Goal: Task Accomplishment & Management: Manage account settings

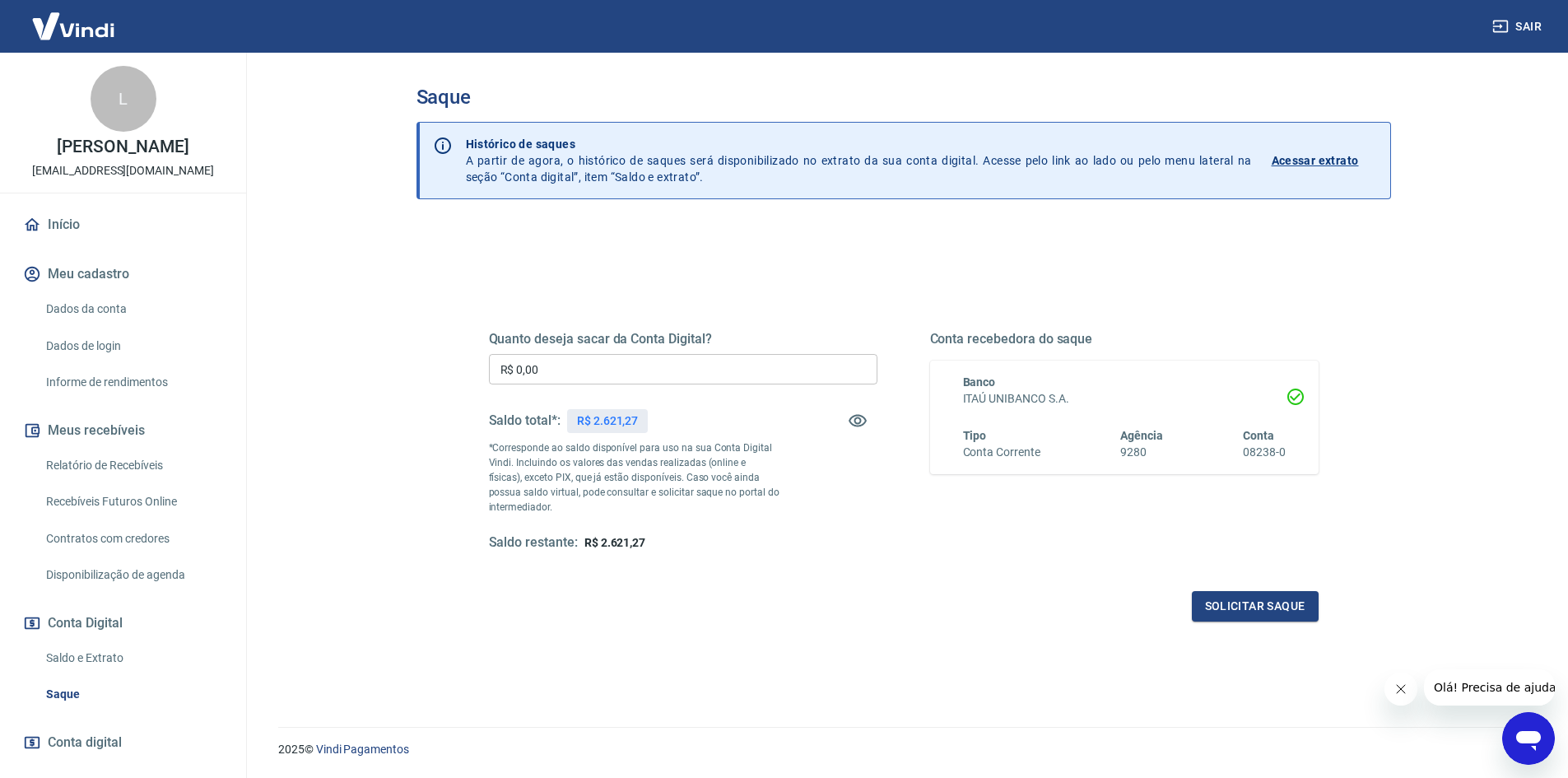
click at [600, 390] on div "Quanto deseja sacar da Conta Digital? R$ 0,00 ​ Saldo total*: R$ 2.621,27 *Corr…" at bounding box center [683, 440] width 389 height 221
click at [587, 372] on input "R$ 0,00" at bounding box center [683, 369] width 389 height 30
type input "R$ 2.621,27"
click at [1252, 599] on button "Solicitar saque" at bounding box center [1255, 607] width 127 height 30
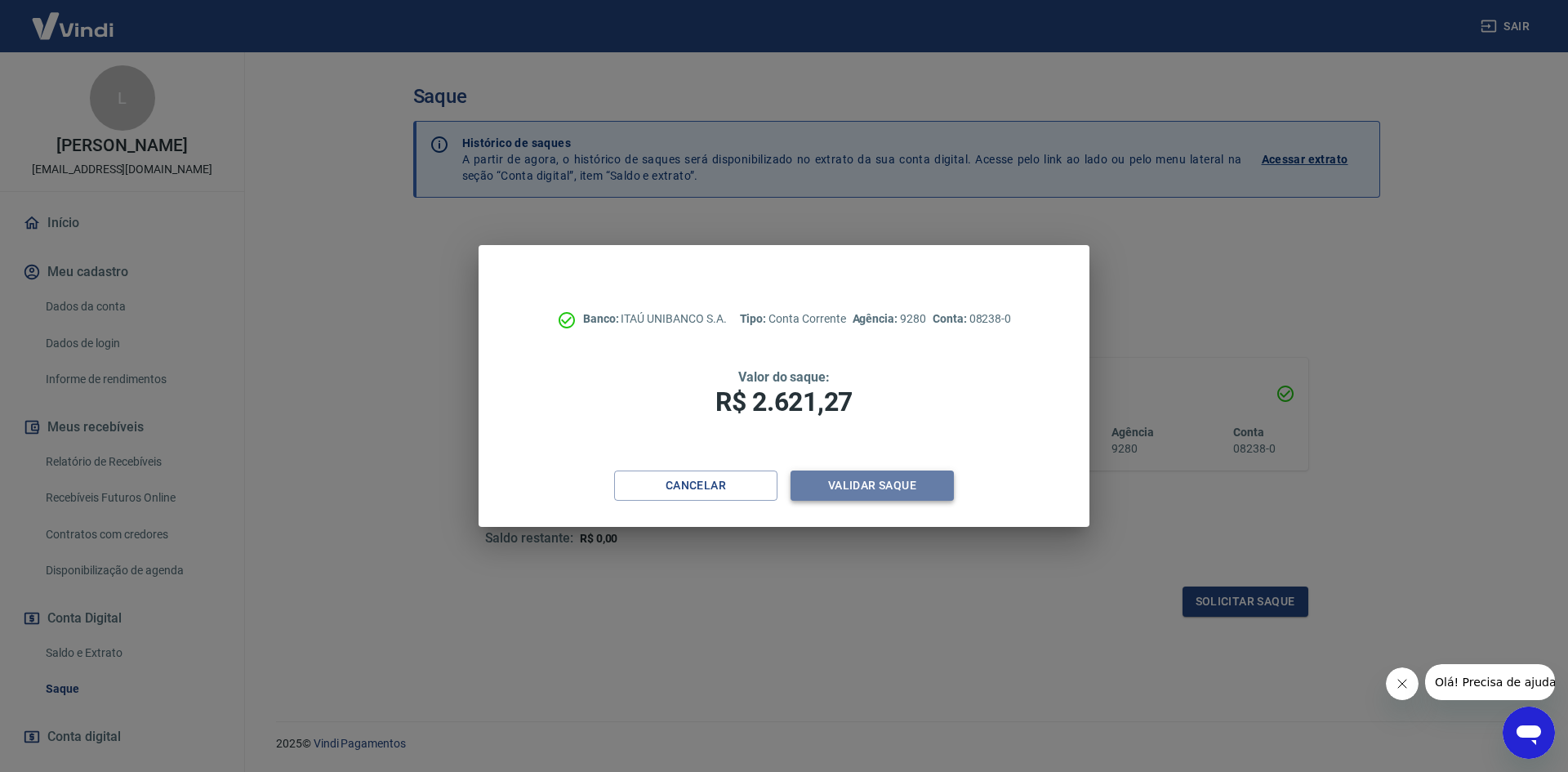
click at [910, 487] on button "Validar saque" at bounding box center [872, 486] width 163 height 30
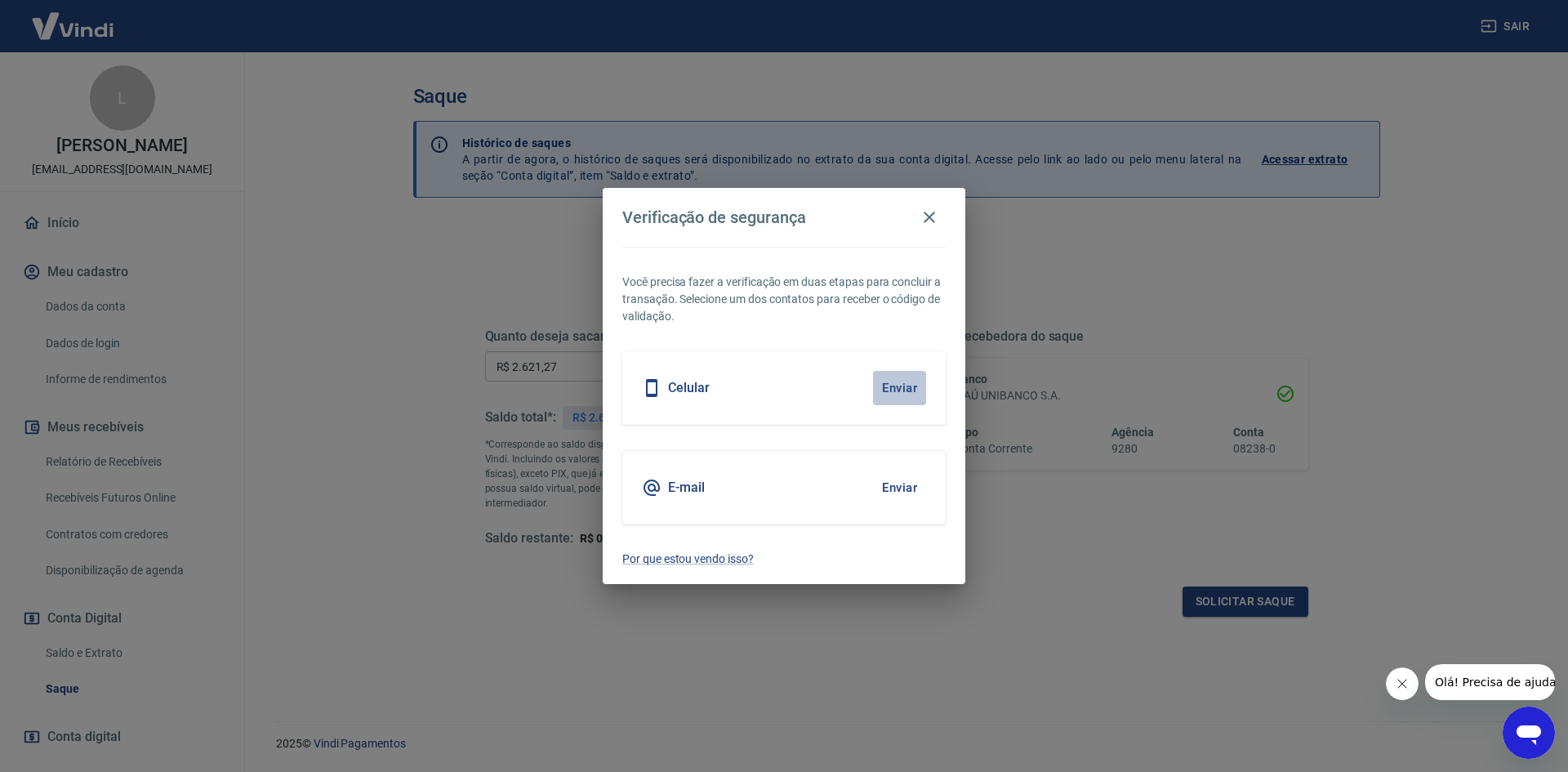
click at [893, 378] on button "Enviar" at bounding box center [900, 387] width 53 height 35
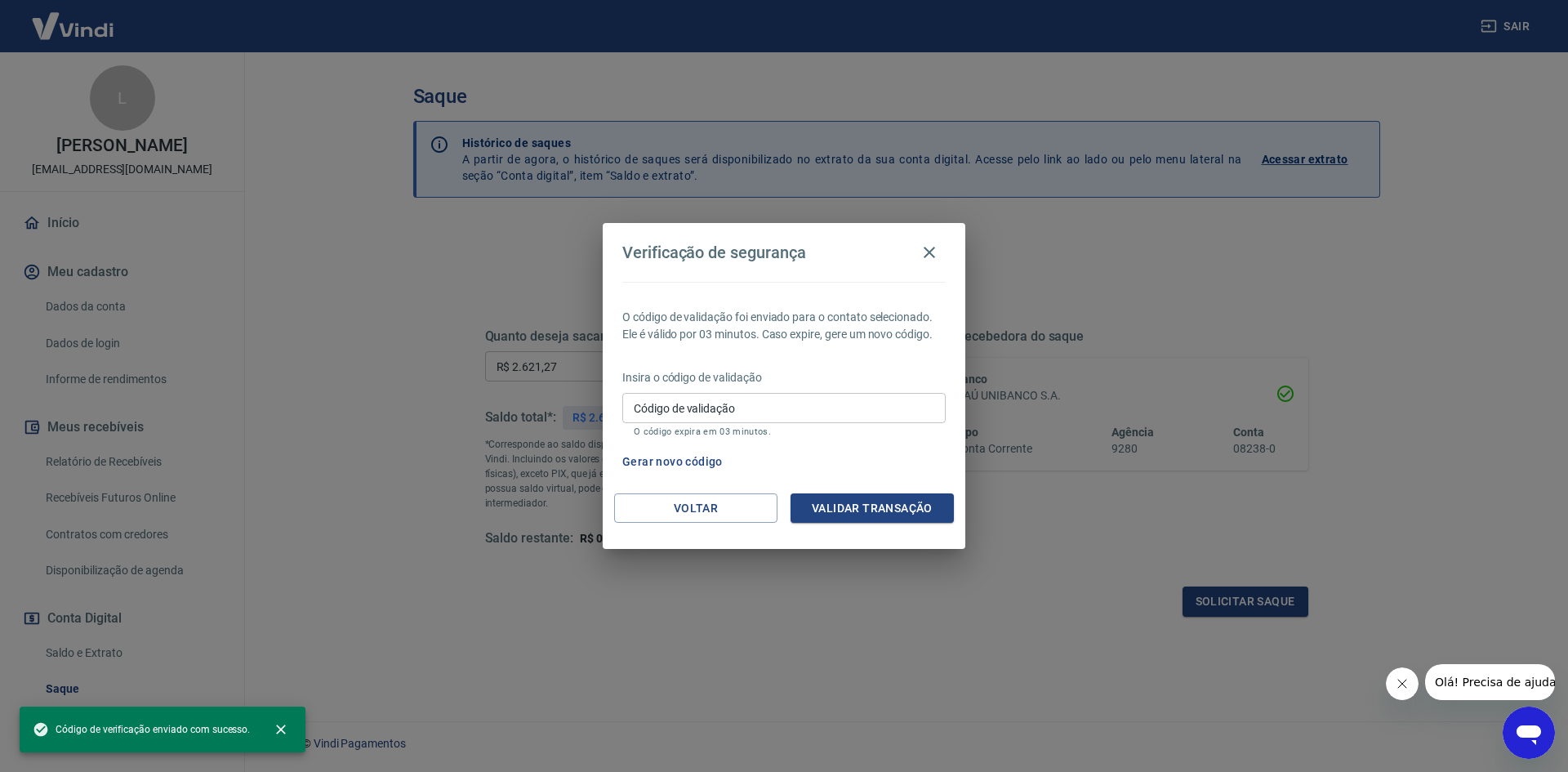
click at [796, 404] on input "Código de validação" at bounding box center [784, 408] width 324 height 30
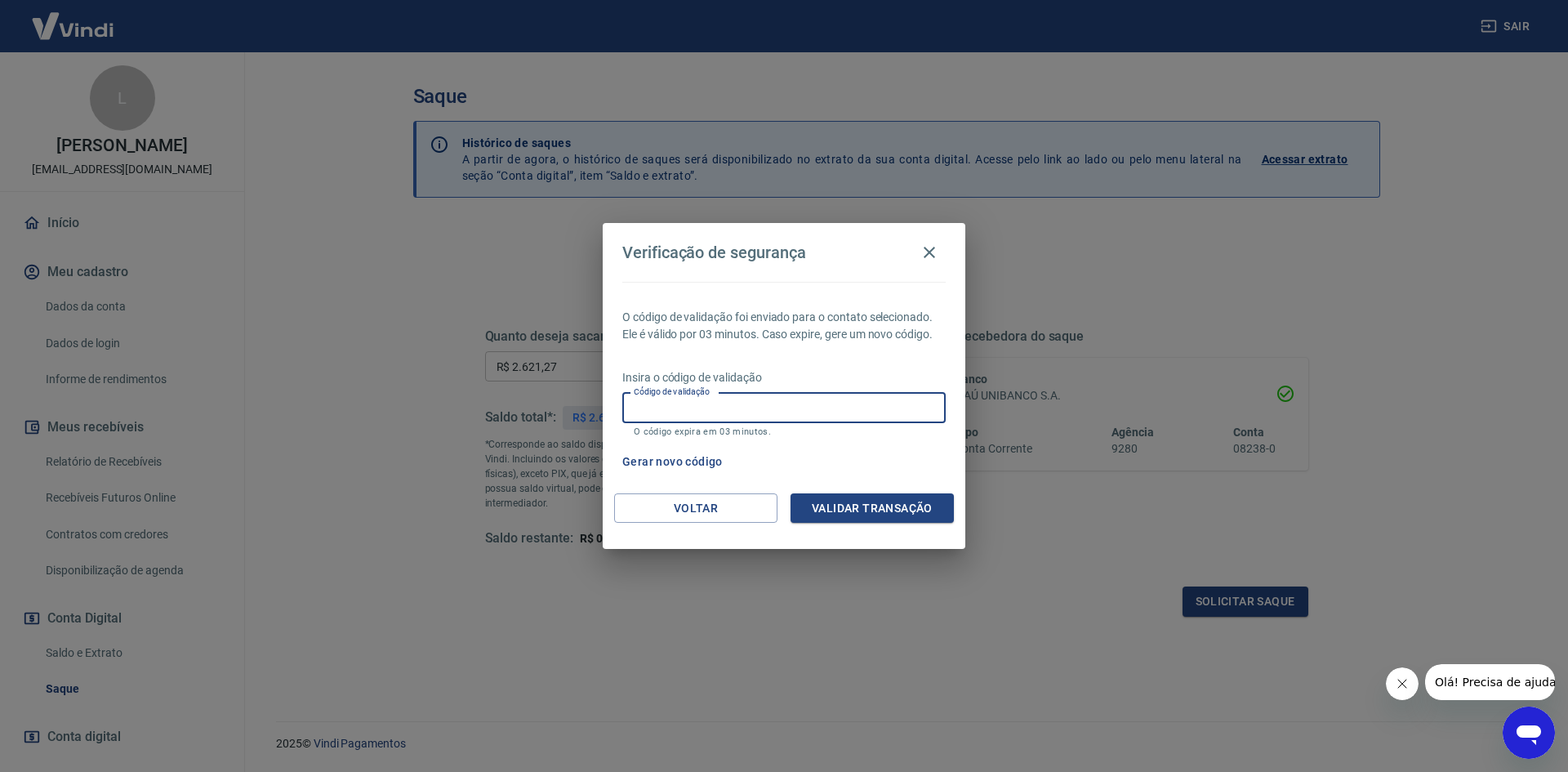
click at [782, 402] on input "Código de validação" at bounding box center [784, 408] width 324 height 30
type input "627931"
click at [869, 515] on button "Validar transação" at bounding box center [872, 509] width 163 height 30
